Goal: Check status: Check status

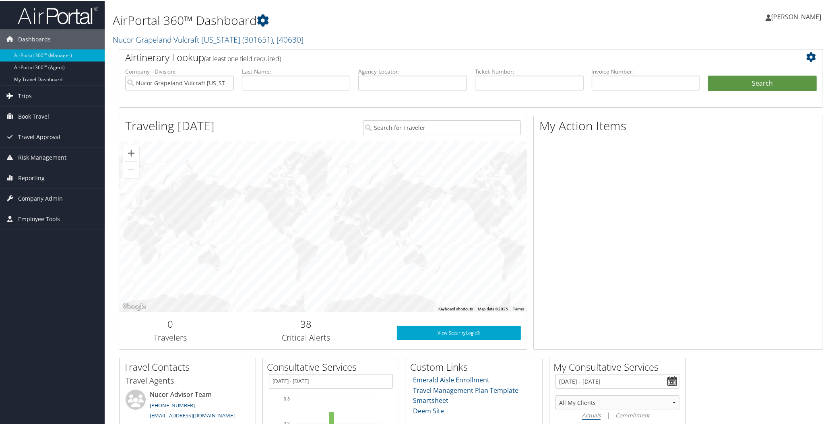
click at [38, 91] on link "Trips" at bounding box center [52, 95] width 105 height 20
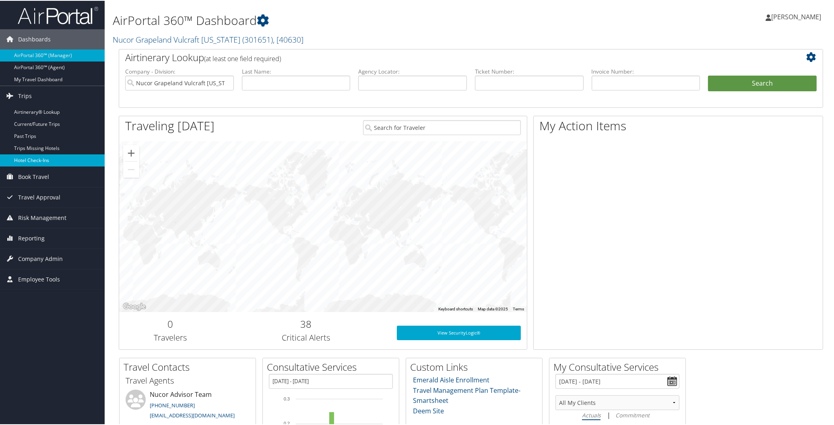
click at [37, 161] on link "Hotel Check-ins" at bounding box center [52, 160] width 105 height 12
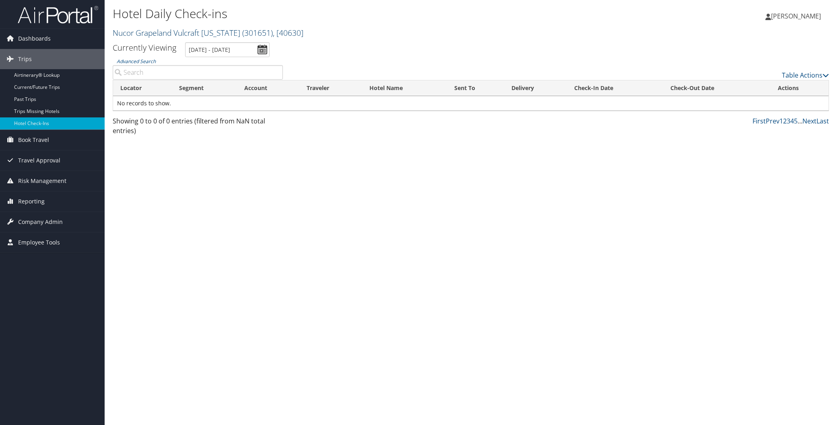
click at [162, 30] on link "Nucor Grapeland Vulcraft [US_STATE] ( 301651 ) , [ 40630 ]" at bounding box center [208, 32] width 191 height 11
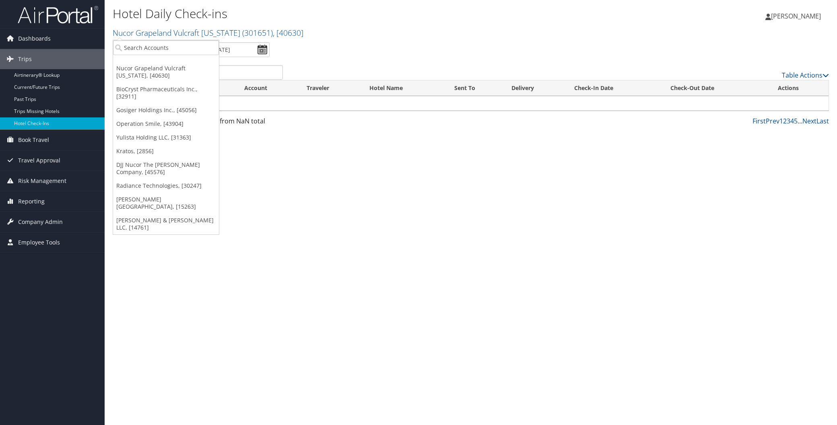
click at [351, 46] on ul "Currently Viewing [DATE] - [DATE]" at bounding box center [466, 49] width 725 height 15
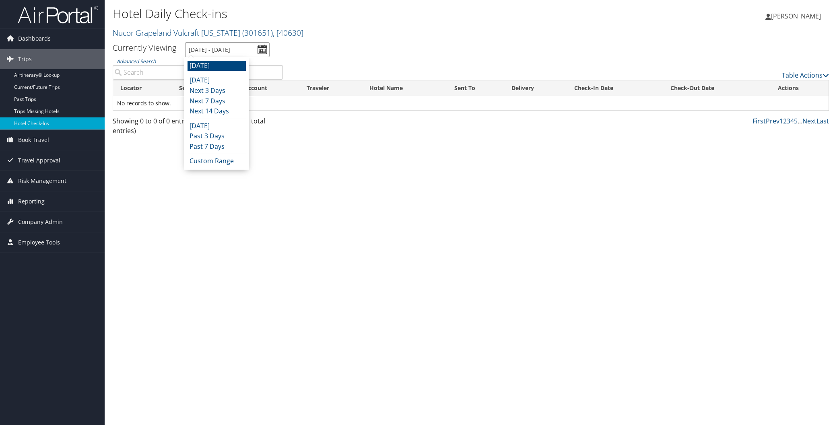
click at [216, 51] on input "[DATE] - [DATE]" at bounding box center [227, 49] width 84 height 15
click at [215, 77] on li "[DATE]" at bounding box center [216, 80] width 58 height 10
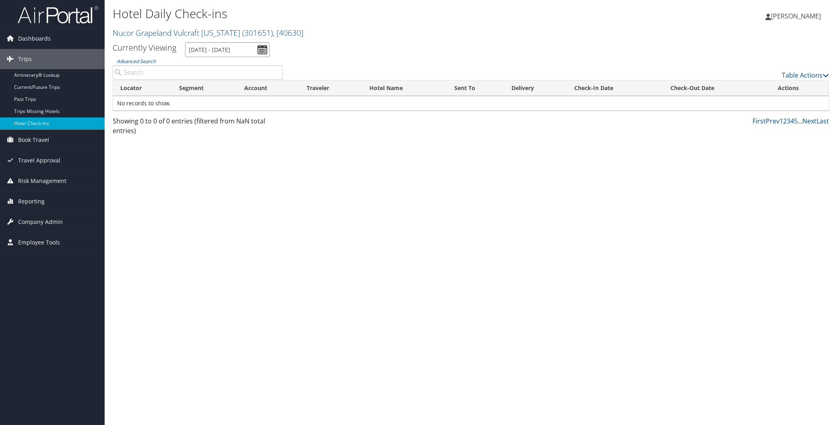
click at [206, 54] on input "[DATE] - [DATE]" at bounding box center [227, 49] width 84 height 15
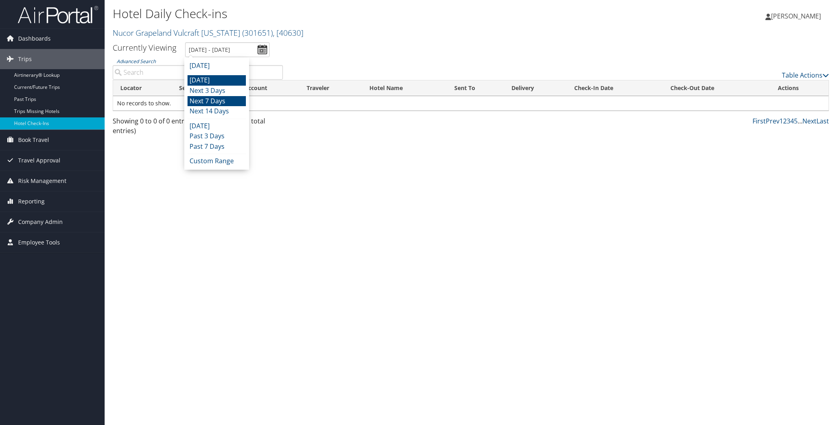
click at [214, 99] on li "Next 7 Days" at bounding box center [216, 101] width 58 height 10
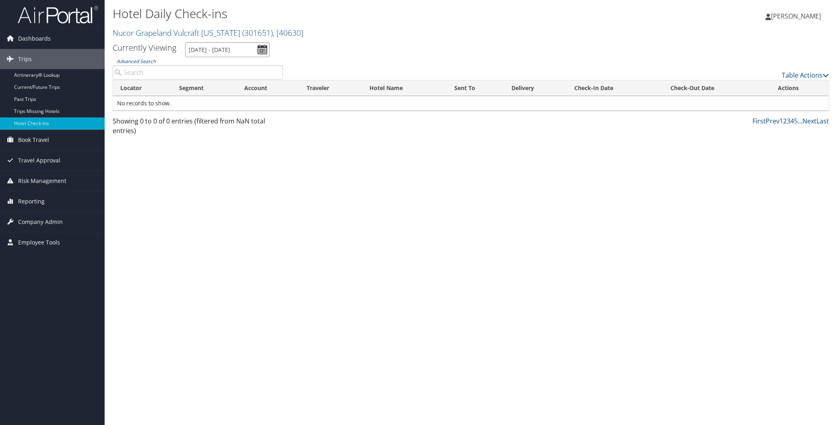
click at [226, 51] on input "[DATE] - [DATE]" at bounding box center [227, 49] width 84 height 15
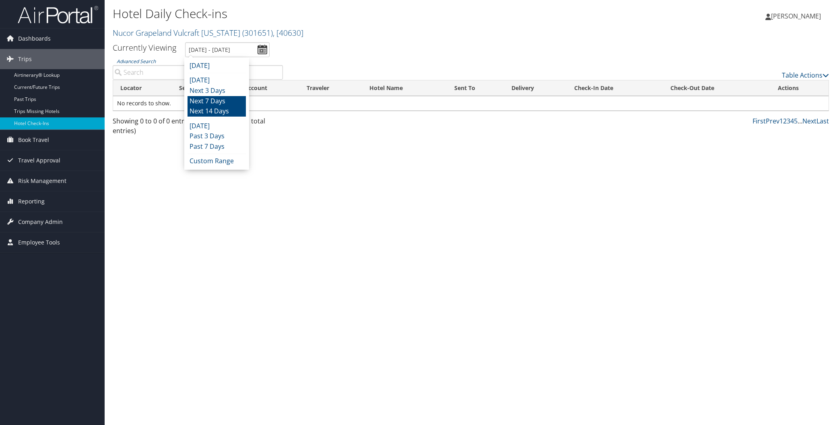
click at [230, 111] on li "Next 14 Days" at bounding box center [216, 111] width 58 height 10
type input "[DATE] - [DATE]"
